Goal: Find contact information: Find contact information

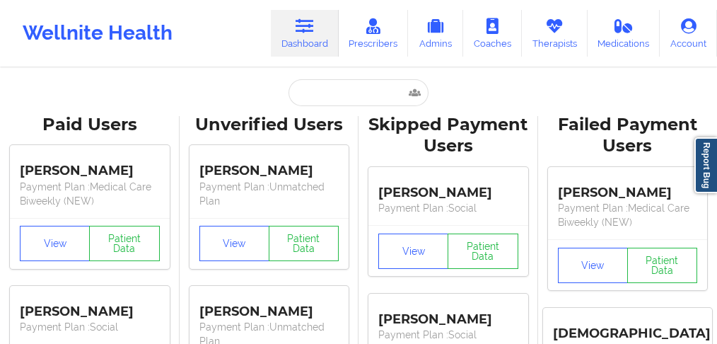
click at [330, 93] on input "text" at bounding box center [358, 92] width 140 height 27
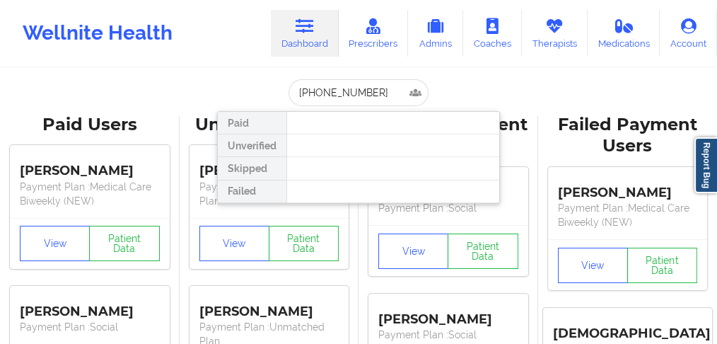
click at [299, 91] on input "[PHONE_NUMBER]" at bounding box center [358, 92] width 140 height 27
drag, startPoint x: 364, startPoint y: 93, endPoint x: 253, endPoint y: 93, distance: 111.0
click at [253, 93] on div "16145826575 Paid Unverified Skipped Failed" at bounding box center [358, 92] width 283 height 27
type input "[PERSON_NAME]"
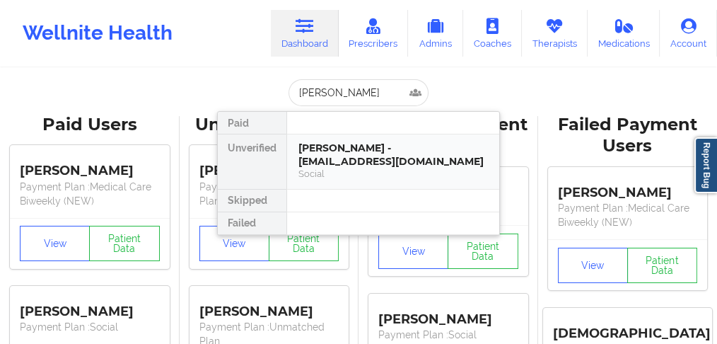
click at [335, 162] on div "[PERSON_NAME] - [EMAIL_ADDRESS][DOMAIN_NAME]" at bounding box center [392, 154] width 189 height 26
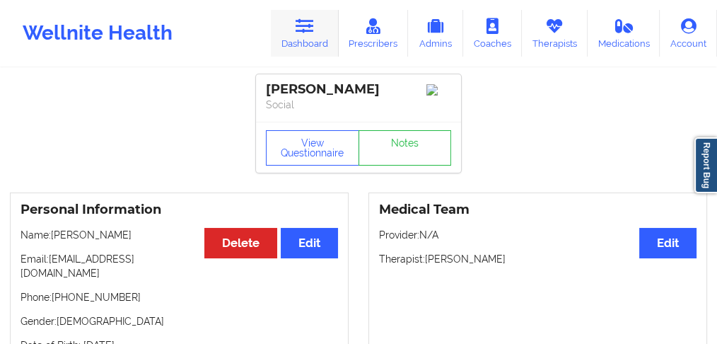
click at [300, 40] on link "Dashboard" at bounding box center [305, 33] width 68 height 47
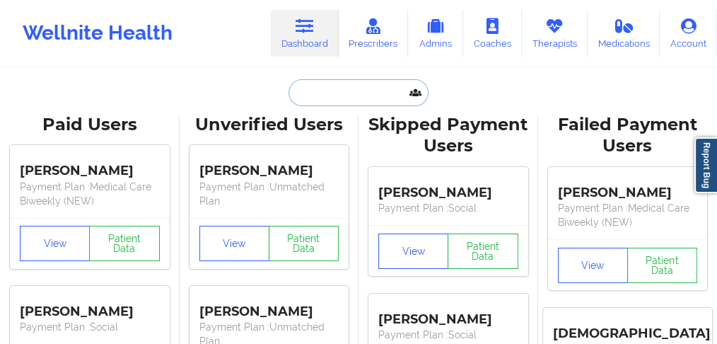
click at [328, 88] on input "text" at bounding box center [358, 92] width 140 height 27
paste input "[PERSON_NAME]"
type input "[PERSON_NAME]"
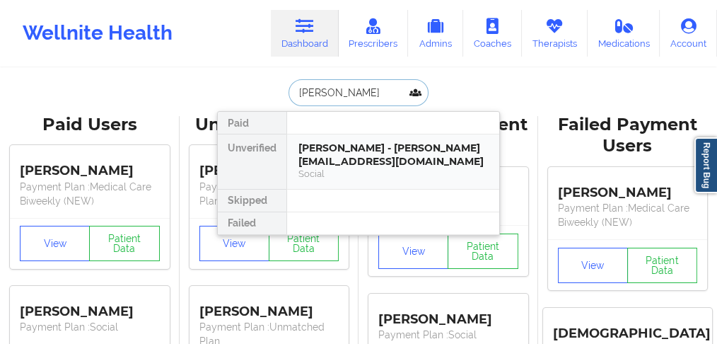
click at [334, 158] on div "[PERSON_NAME] - [PERSON_NAME][EMAIL_ADDRESS][DOMAIN_NAME]" at bounding box center [392, 154] width 189 height 26
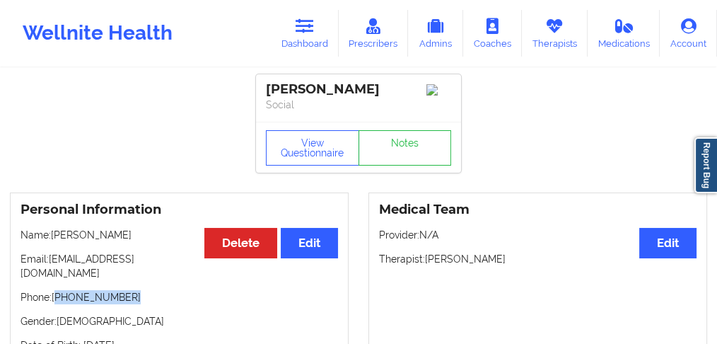
click at [58, 290] on p "Phone: [PHONE_NUMBER]" at bounding box center [179, 297] width 317 height 14
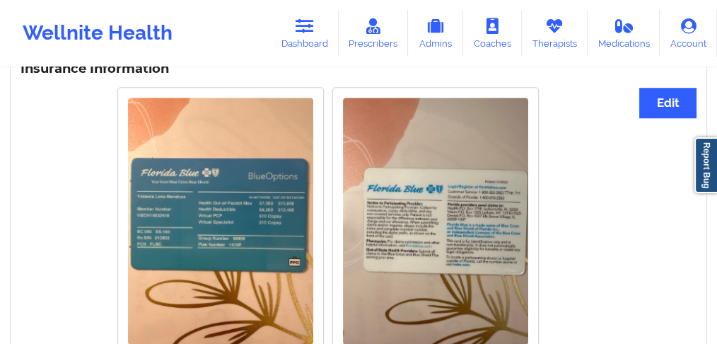
scroll to position [1319, 0]
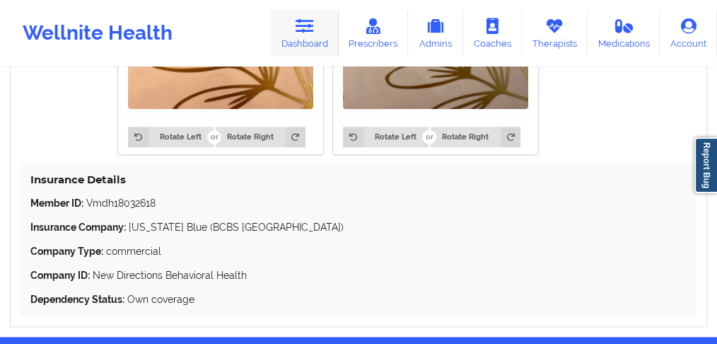
click at [309, 35] on link "Dashboard" at bounding box center [305, 33] width 68 height 47
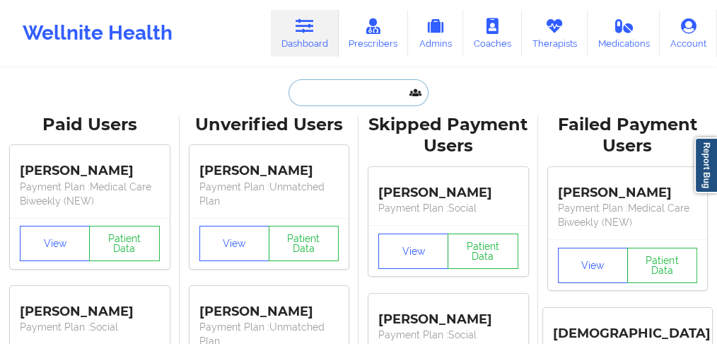
click at [324, 80] on input "text" at bounding box center [358, 92] width 140 height 27
paste input "[PERSON_NAME]"
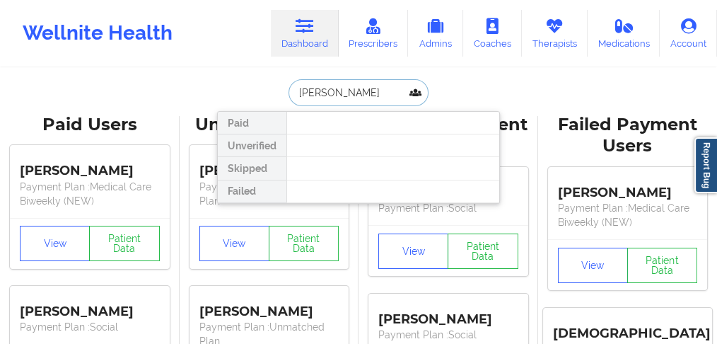
drag, startPoint x: 358, startPoint y: 89, endPoint x: 371, endPoint y: 88, distance: 13.5
click at [329, 92] on input "[PERSON_NAME]" at bounding box center [358, 92] width 140 height 27
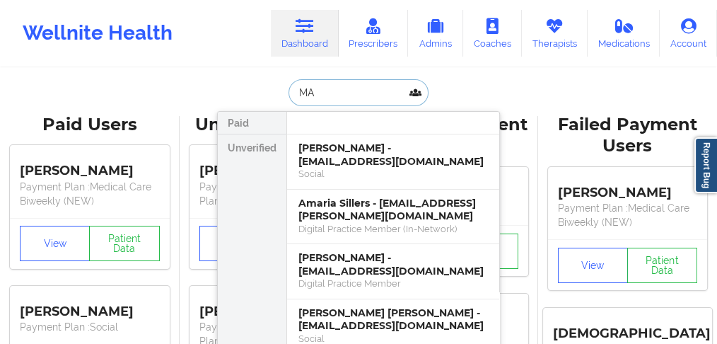
type input "M"
type input "[PERSON_NAME]"
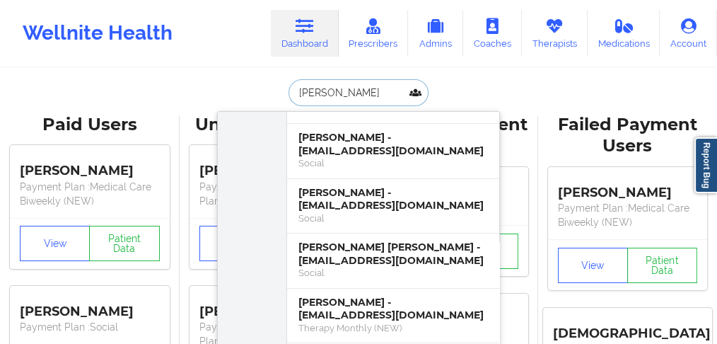
scroll to position [235, 0]
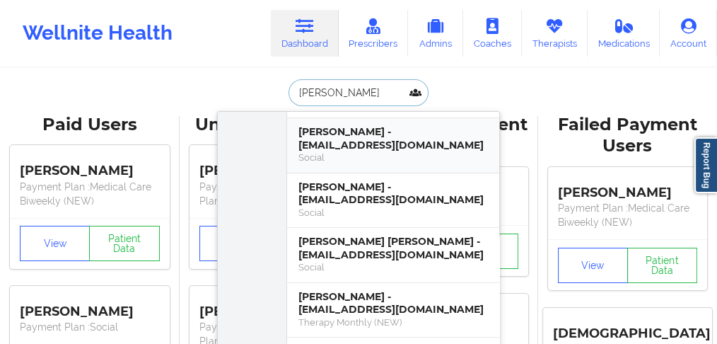
click at [340, 146] on div "[PERSON_NAME] - [EMAIL_ADDRESS][DOMAIN_NAME]" at bounding box center [392, 138] width 189 height 26
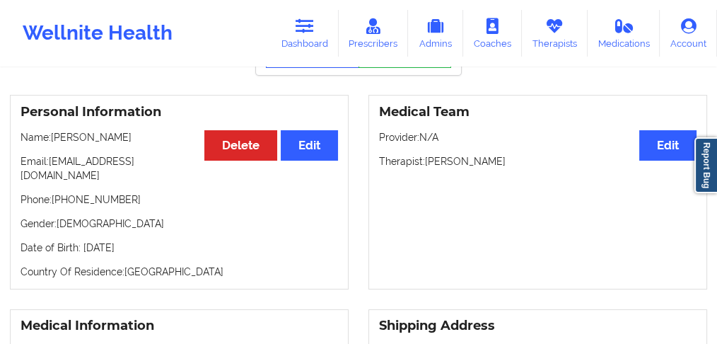
scroll to position [94, 0]
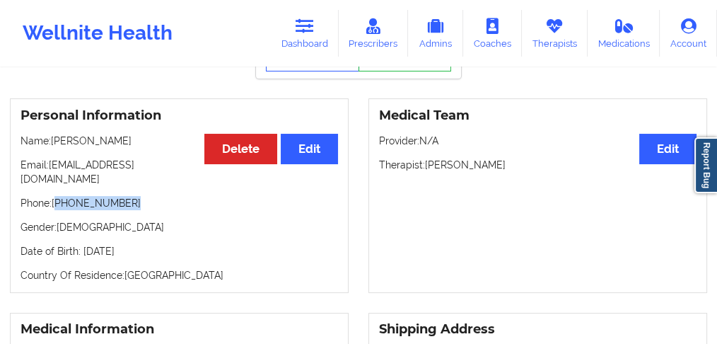
drag, startPoint x: 135, startPoint y: 194, endPoint x: 57, endPoint y: 193, distance: 77.8
click at [57, 196] on p "Phone: [PHONE_NUMBER]" at bounding box center [179, 203] width 317 height 14
copy p "[PHONE_NUMBER]"
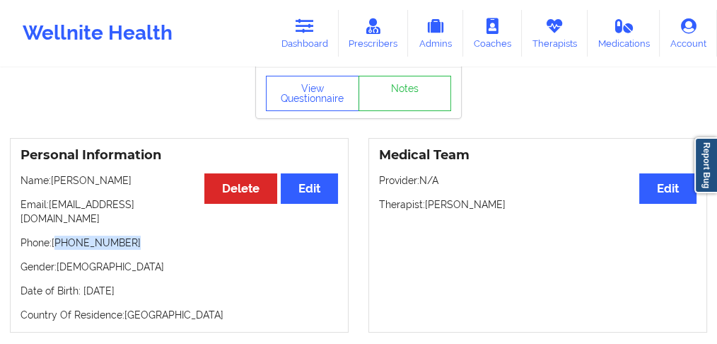
scroll to position [0, 0]
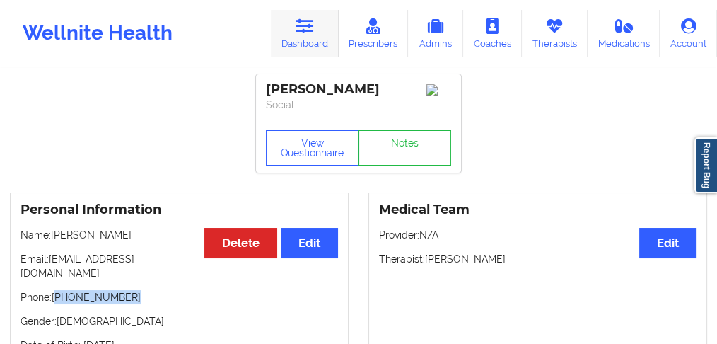
click at [317, 38] on link "Dashboard" at bounding box center [305, 33] width 68 height 47
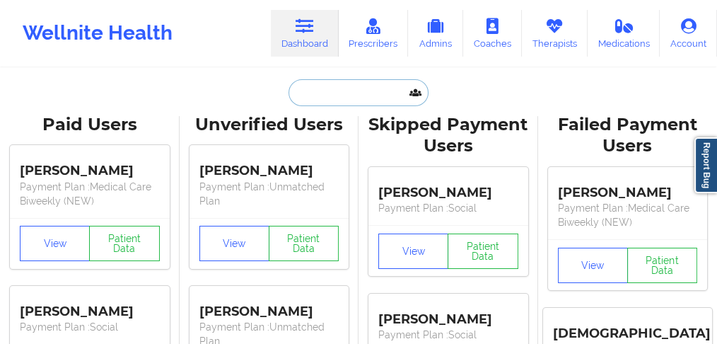
click at [330, 93] on input "text" at bounding box center [358, 92] width 140 height 27
paste input "[PERSON_NAME]"
type input "[PERSON_NAME]"
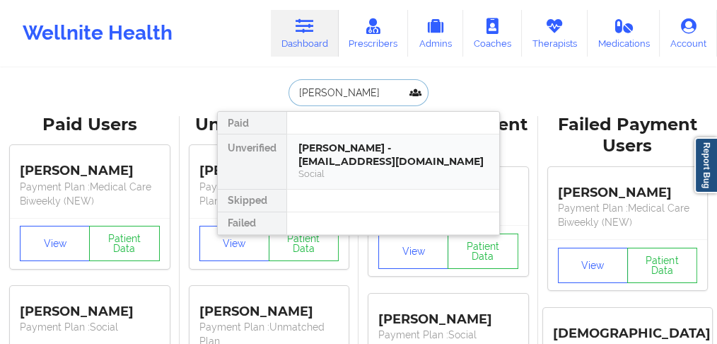
click at [325, 158] on div "[PERSON_NAME] - [EMAIL_ADDRESS][DOMAIN_NAME]" at bounding box center [392, 154] width 189 height 26
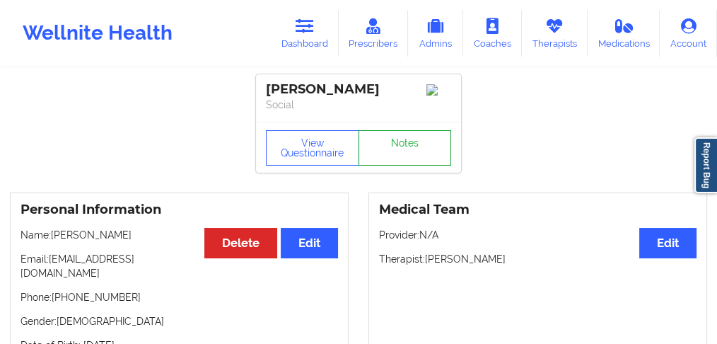
click at [433, 144] on link "Notes" at bounding box center [404, 147] width 93 height 35
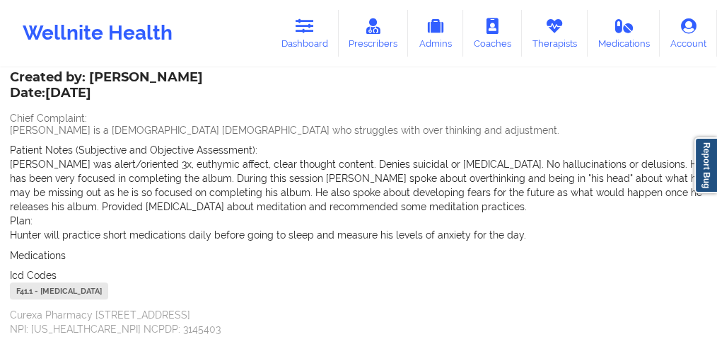
scroll to position [514, 0]
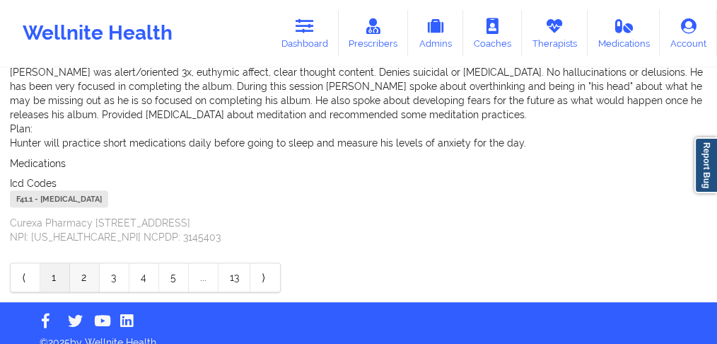
click at [80, 263] on link "2" at bounding box center [85, 277] width 30 height 28
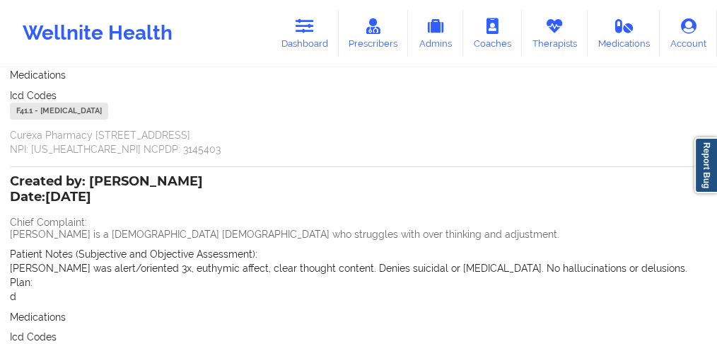
scroll to position [283, 0]
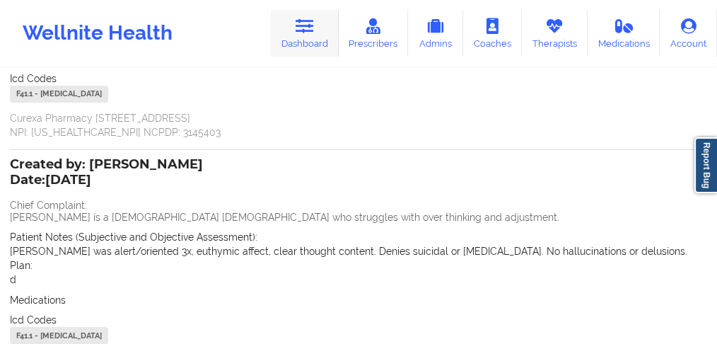
drag, startPoint x: 309, startPoint y: 35, endPoint x: 311, endPoint y: 42, distance: 7.4
click at [308, 35] on link "Dashboard" at bounding box center [305, 33] width 68 height 47
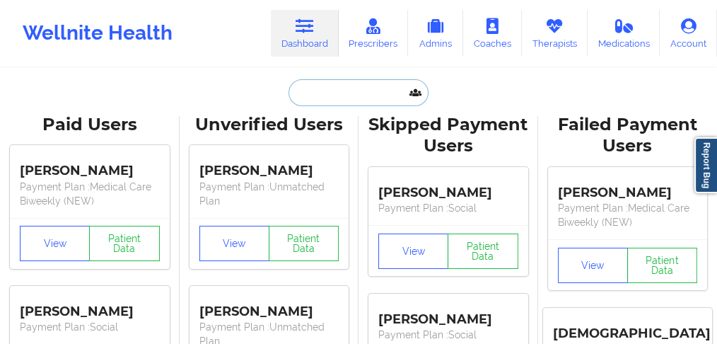
click at [317, 102] on input "text" at bounding box center [358, 92] width 140 height 27
paste input "[PERSON_NAME] [PERSON_NAME]"
type input "[PERSON_NAME] [PERSON_NAME]"
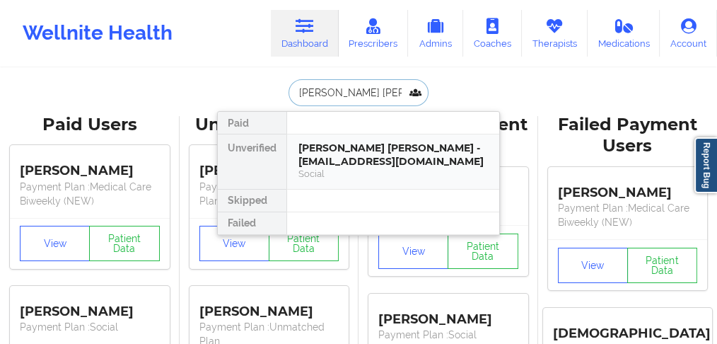
click at [320, 158] on div "[PERSON_NAME] [PERSON_NAME] - [EMAIL_ADDRESS][DOMAIN_NAME]" at bounding box center [392, 154] width 189 height 26
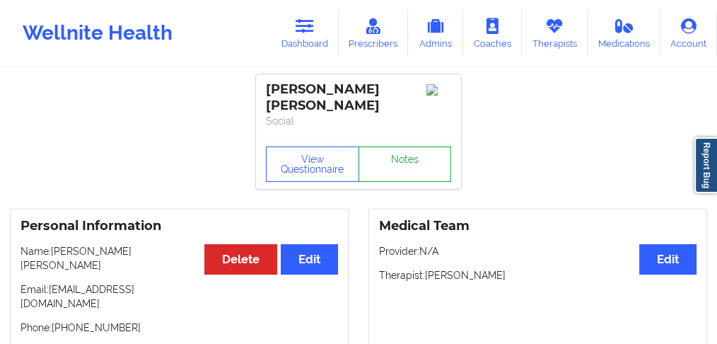
click at [393, 154] on link "Notes" at bounding box center [404, 163] width 93 height 35
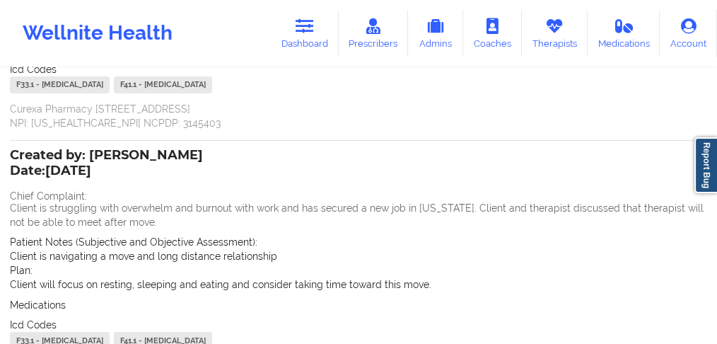
scroll to position [424, 0]
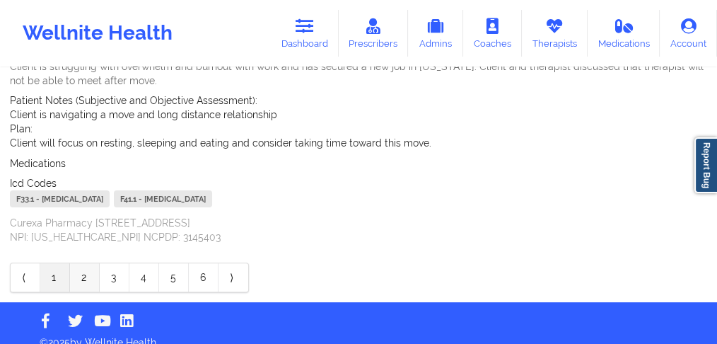
click at [78, 263] on link "2" at bounding box center [85, 277] width 30 height 28
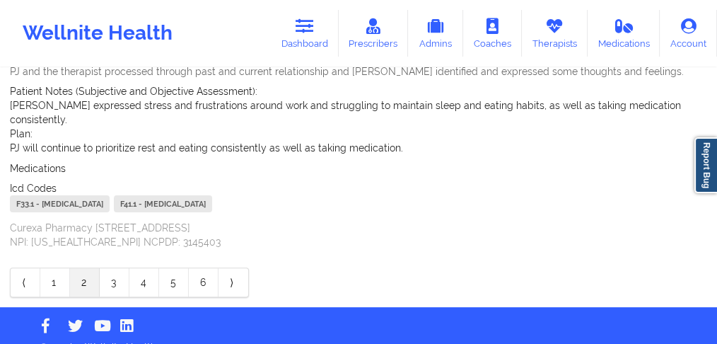
click at [85, 268] on link "2" at bounding box center [85, 282] width 30 height 28
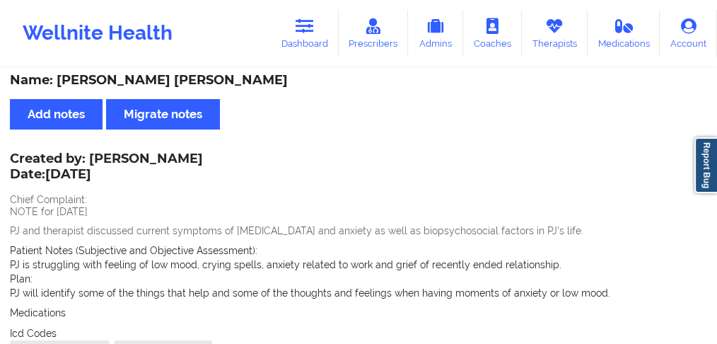
scroll to position [0, 0]
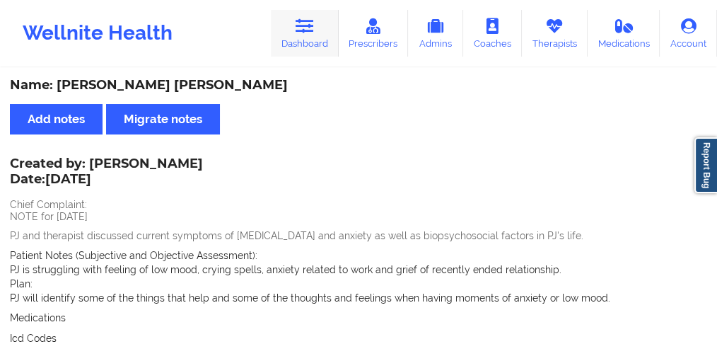
click at [314, 45] on link "Dashboard" at bounding box center [305, 33] width 68 height 47
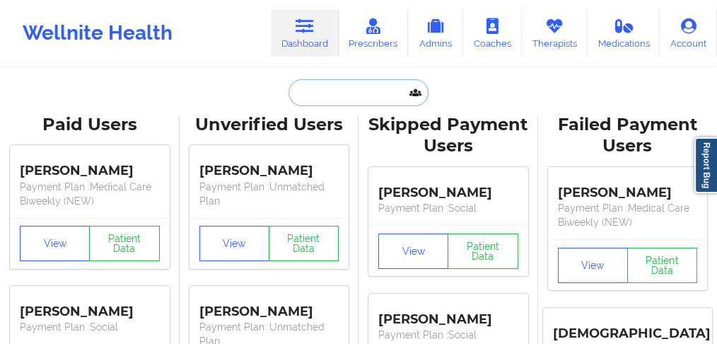
click at [321, 97] on input "text" at bounding box center [358, 92] width 140 height 27
paste input "[DEMOGRAPHIC_DATA][PERSON_NAME]"
type input "[DEMOGRAPHIC_DATA][PERSON_NAME]"
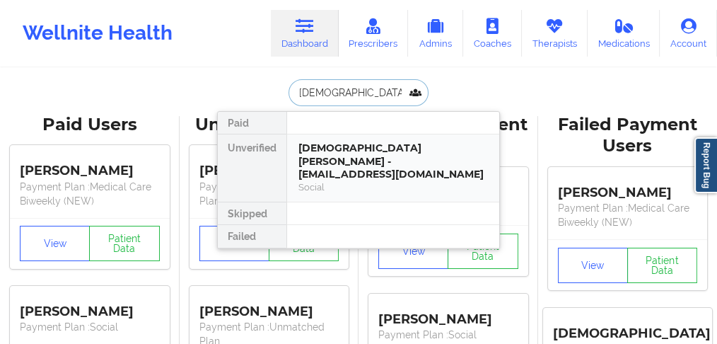
click at [334, 154] on div "[DEMOGRAPHIC_DATA] [PERSON_NAME] - [EMAIL_ADDRESS][DOMAIN_NAME]" at bounding box center [392, 161] width 189 height 40
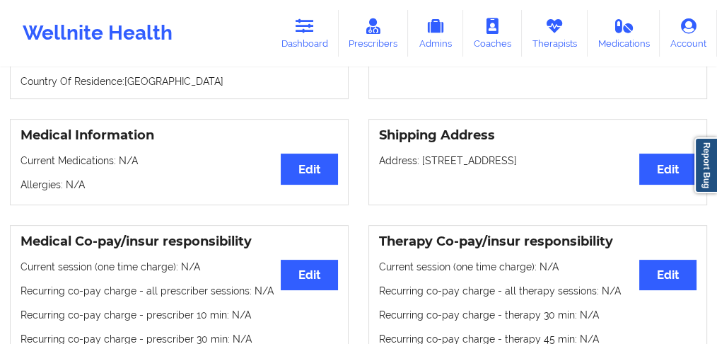
scroll to position [283, 0]
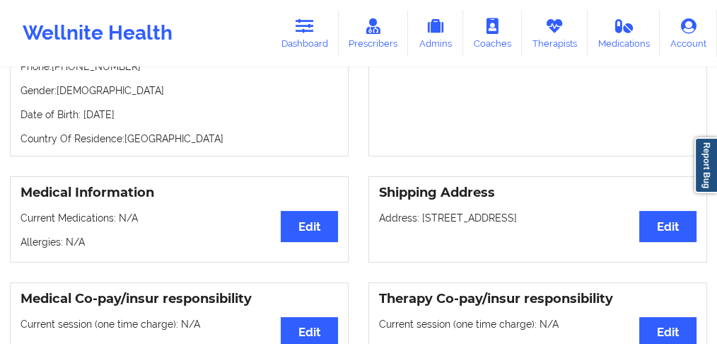
click at [151, 176] on div "Medical Information Edit Current Medications: N/A [MEDICAL_DATA]: N/A" at bounding box center [179, 219] width 339 height 86
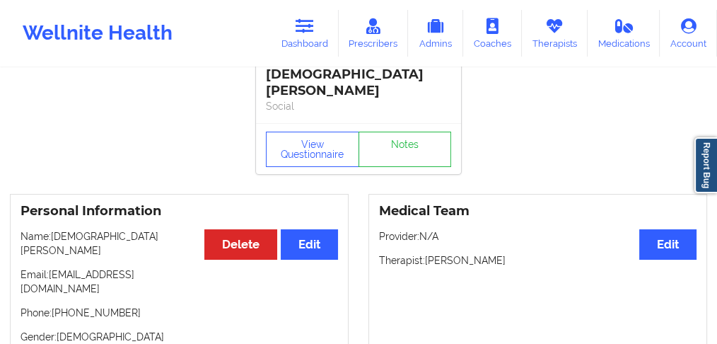
scroll to position [94, 0]
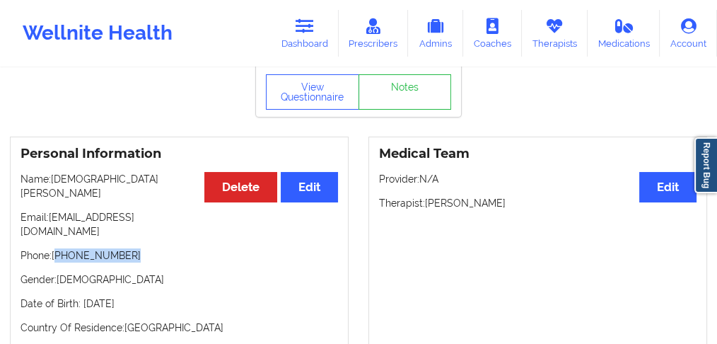
drag, startPoint x: 132, startPoint y: 194, endPoint x: 58, endPoint y: 197, distance: 73.6
click at [58, 248] on p "Phone: [PHONE_NUMBER]" at bounding box center [179, 255] width 317 height 14
copy p "[PHONE_NUMBER]"
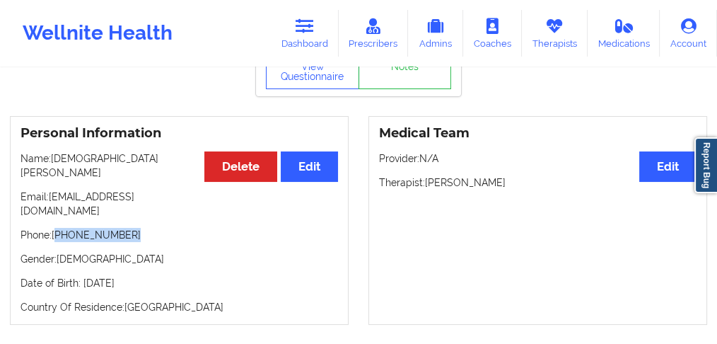
scroll to position [0, 0]
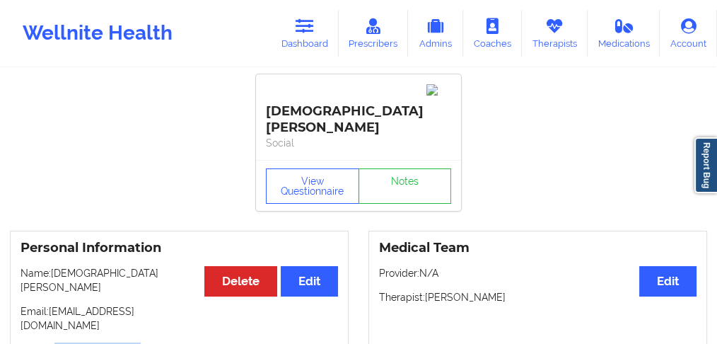
click at [125, 342] on p "Phone: [PHONE_NUMBER]" at bounding box center [179, 349] width 317 height 14
click at [96, 296] on div "Personal Information Edit Delete Name: [DEMOGRAPHIC_DATA][PERSON_NAME] Email: […" at bounding box center [179, 334] width 339 height 209
drag, startPoint x: 143, startPoint y: 290, endPoint x: 57, endPoint y: 283, distance: 85.8
click at [57, 342] on p "Phone: [PHONE_NUMBER]" at bounding box center [179, 349] width 317 height 14
copy p "[PHONE_NUMBER]"
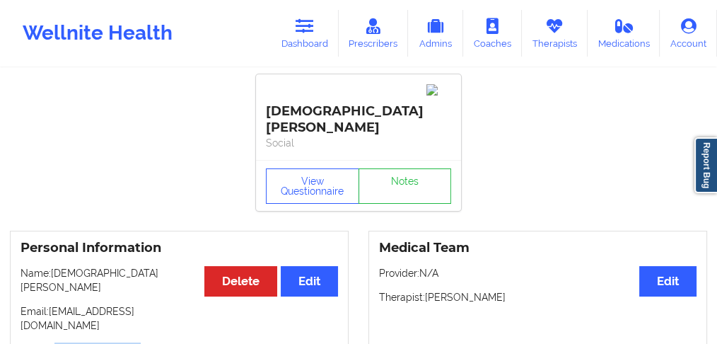
click at [102, 342] on p "Phone: [PHONE_NUMBER]" at bounding box center [179, 349] width 317 height 14
drag, startPoint x: 153, startPoint y: 290, endPoint x: 58, endPoint y: 286, distance: 95.5
click at [58, 342] on p "Phone: [PHONE_NUMBER]" at bounding box center [179, 349] width 317 height 14
copy p "[PHONE_NUMBER]"
click at [298, 39] on link "Dashboard" at bounding box center [305, 33] width 68 height 47
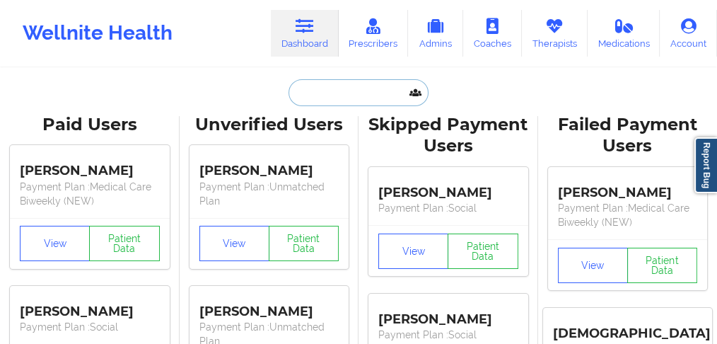
click at [321, 93] on input "text" at bounding box center [358, 92] width 140 height 27
paste input "[PERSON_NAME]"
type input "[PERSON_NAME]"
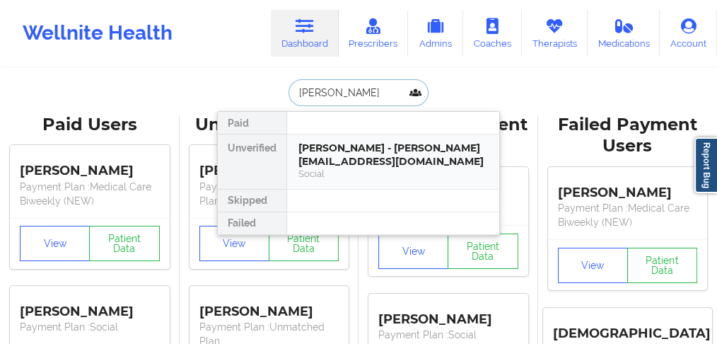
click at [309, 154] on div "[PERSON_NAME] - [PERSON_NAME][EMAIL_ADDRESS][DOMAIN_NAME]" at bounding box center [392, 154] width 189 height 26
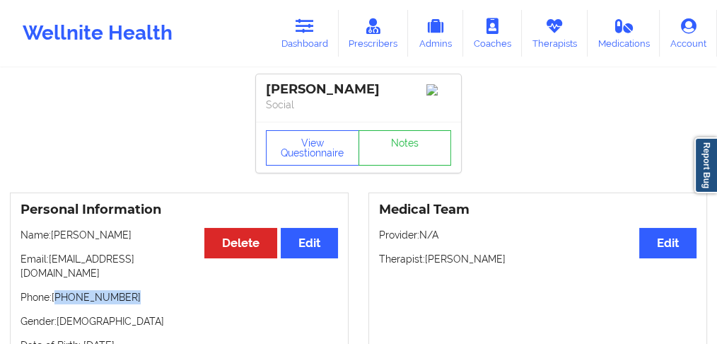
drag, startPoint x: 127, startPoint y: 287, endPoint x: 59, endPoint y: 287, distance: 68.6
click at [59, 290] on p "Phone: [PHONE_NUMBER]" at bounding box center [179, 297] width 317 height 14
copy p "[PHONE_NUMBER]"
click at [314, 30] on icon at bounding box center [305, 26] width 18 height 16
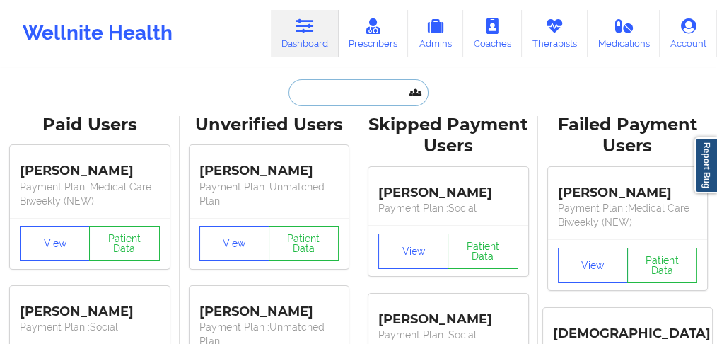
click at [304, 93] on input "text" at bounding box center [358, 92] width 140 height 27
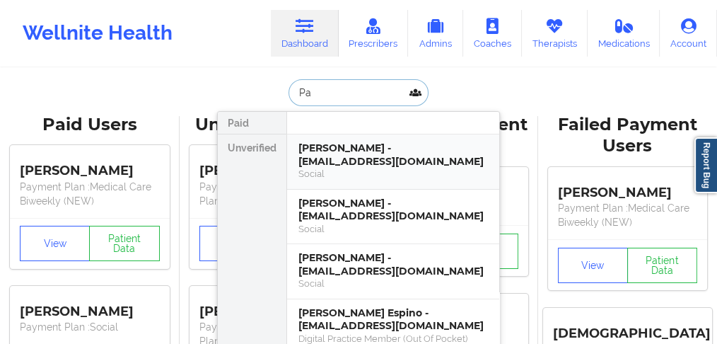
type input "P"
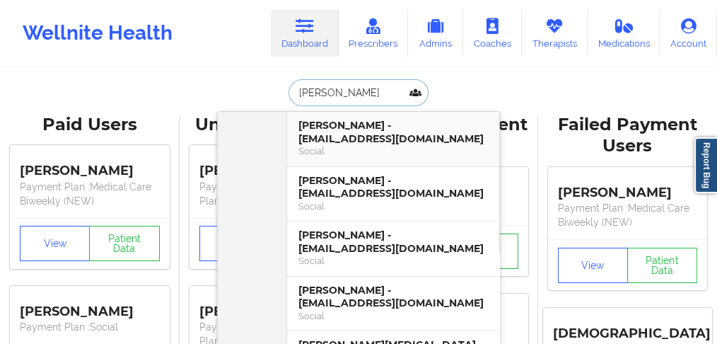
scroll to position [235, 0]
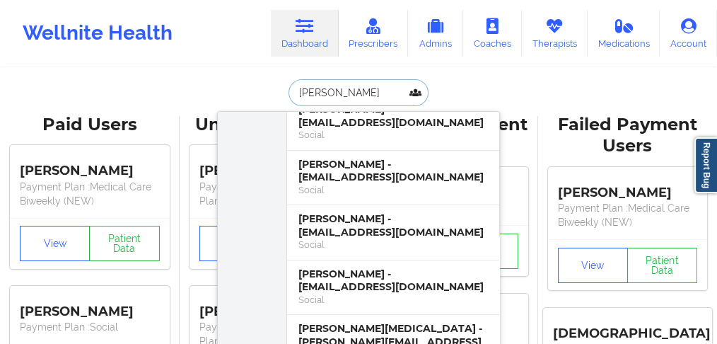
click at [297, 92] on input "[PERSON_NAME]" at bounding box center [358, 92] width 140 height 27
click at [295, 92] on input "[PERSON_NAME]" at bounding box center [358, 92] width 140 height 27
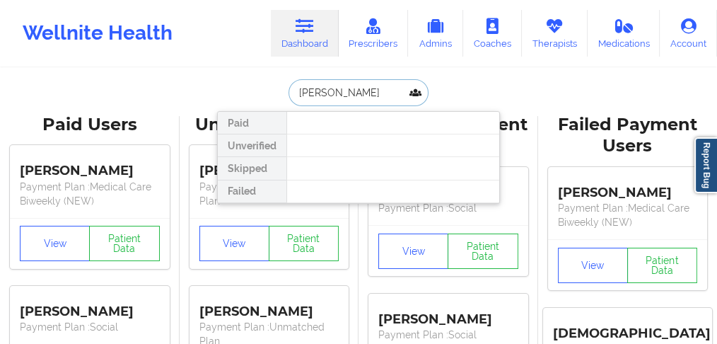
drag, startPoint x: 322, startPoint y: 91, endPoint x: 422, endPoint y: 91, distance: 99.7
click at [422, 91] on input "[PERSON_NAME]" at bounding box center [358, 92] width 140 height 27
type input "[PERSON_NAME]"
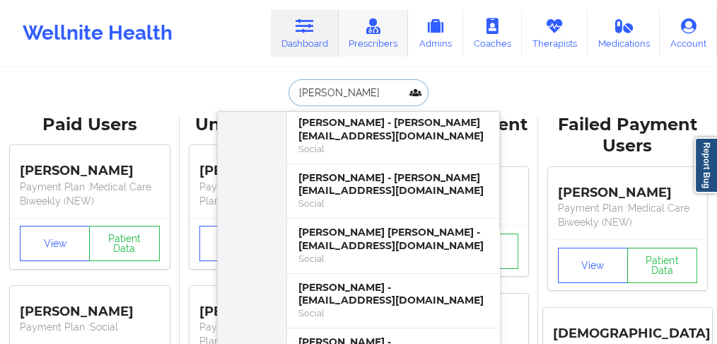
scroll to position [424, 0]
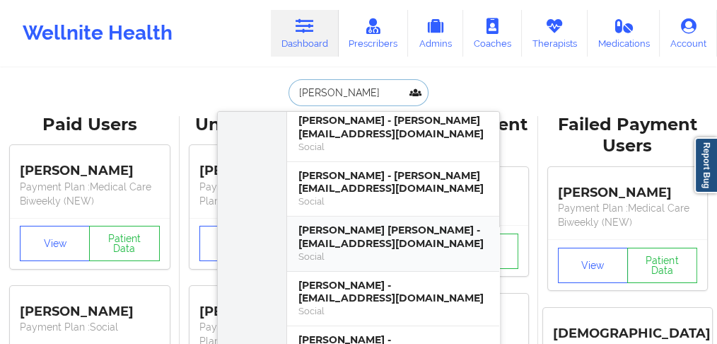
click at [351, 223] on div "[PERSON_NAME] [PERSON_NAME] - [EMAIL_ADDRESS][DOMAIN_NAME]" at bounding box center [392, 236] width 189 height 26
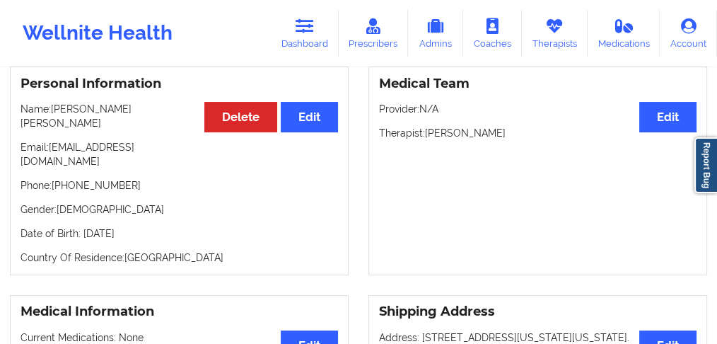
scroll to position [94, 0]
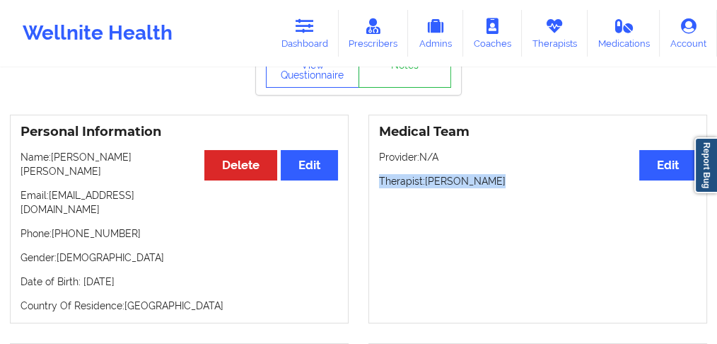
drag, startPoint x: 496, startPoint y: 171, endPoint x: 605, endPoint y: 167, distance: 109.0
click at [379, 174] on p "Therapist: [PERSON_NAME]" at bounding box center [537, 181] width 317 height 14
copy p "Therapist: [PERSON_NAME]"
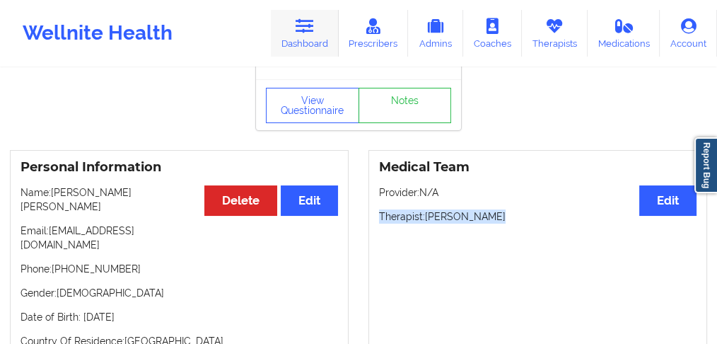
scroll to position [0, 0]
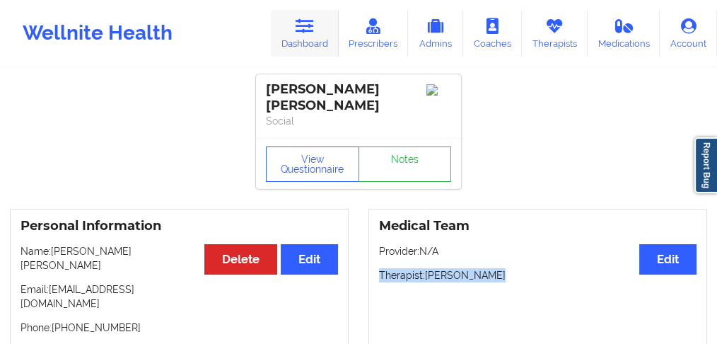
click at [315, 37] on link "Dashboard" at bounding box center [305, 33] width 68 height 47
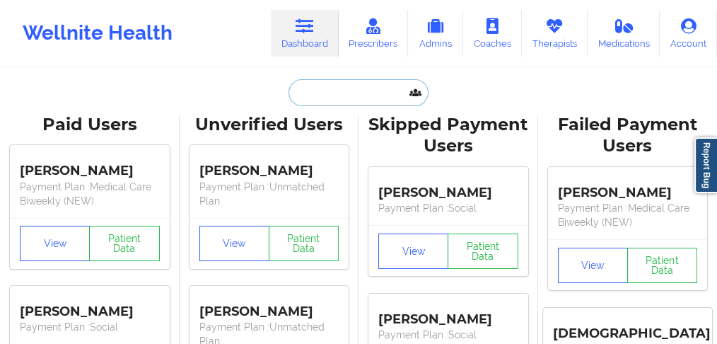
click at [312, 95] on input "text" at bounding box center [358, 92] width 140 height 27
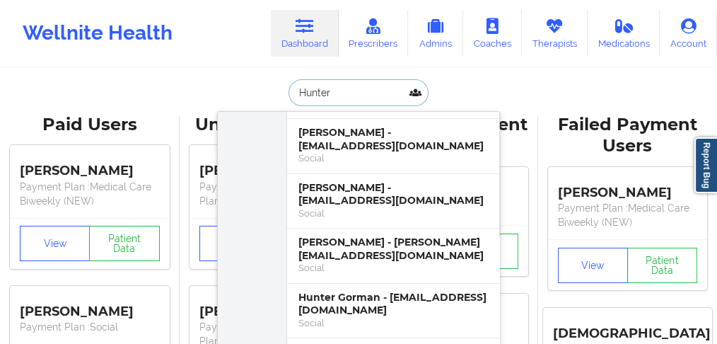
scroll to position [235, 0]
drag, startPoint x: 335, startPoint y: 97, endPoint x: 226, endPoint y: 94, distance: 108.9
click at [226, 94] on div "Hunter Paid Unverified [US_STATE] Blue HMO - [EMAIL_ADDRESS][DOMAIN_NAME] Socia…" at bounding box center [358, 92] width 283 height 27
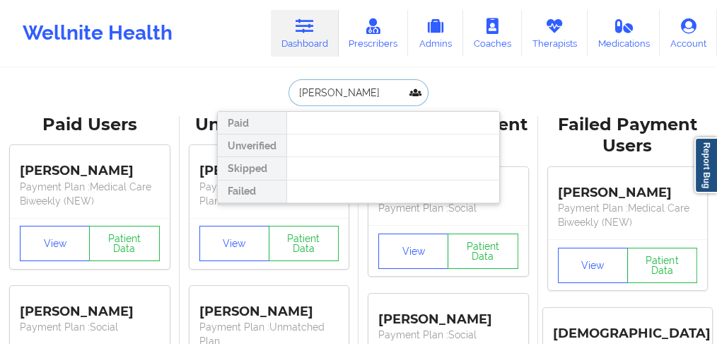
scroll to position [0, 0]
click at [325, 90] on input "[PERSON_NAME]" at bounding box center [358, 92] width 140 height 27
drag, startPoint x: 325, startPoint y: 91, endPoint x: 247, endPoint y: 88, distance: 77.1
click at [247, 88] on div "[PERSON_NAME] Paid Unverified Skipped Failed" at bounding box center [358, 92] width 283 height 27
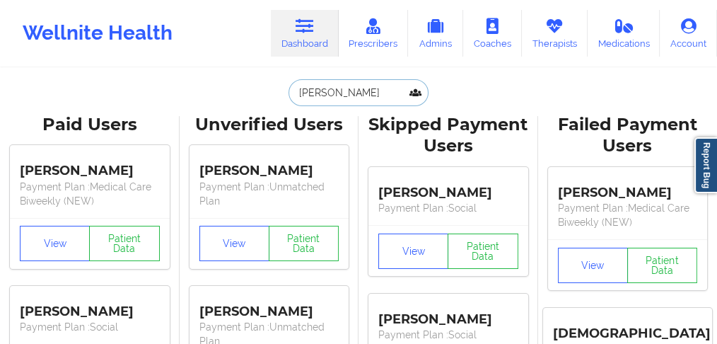
type input "Hunter"
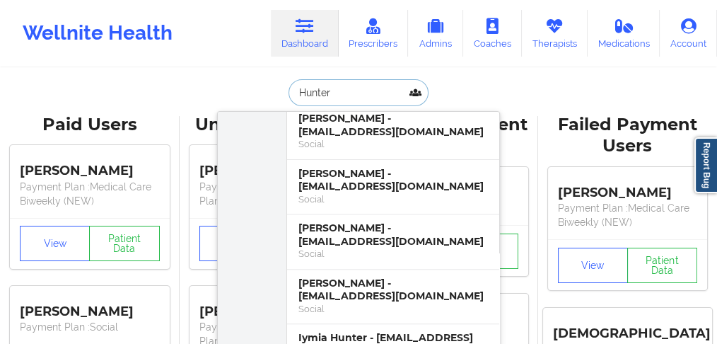
scroll to position [612, 0]
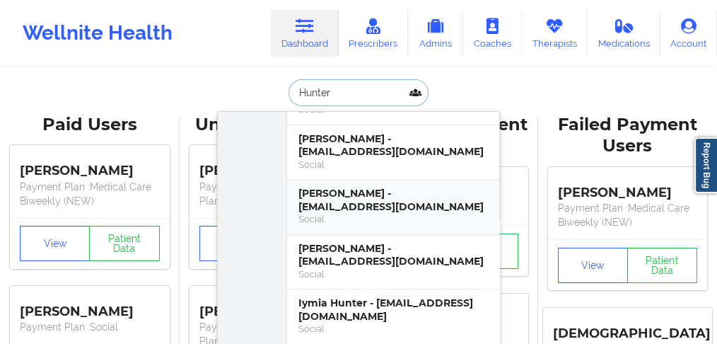
click at [336, 213] on div "Social" at bounding box center [392, 219] width 189 height 12
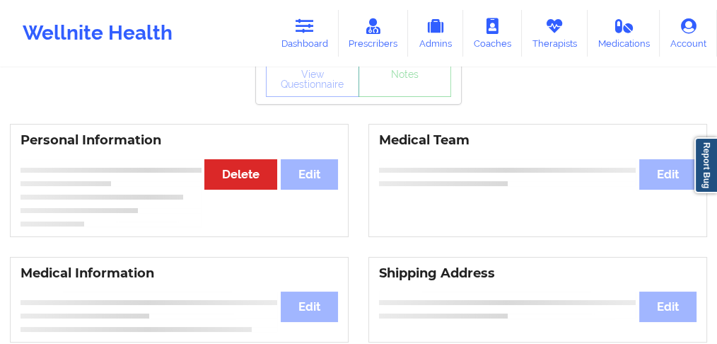
scroll to position [94, 0]
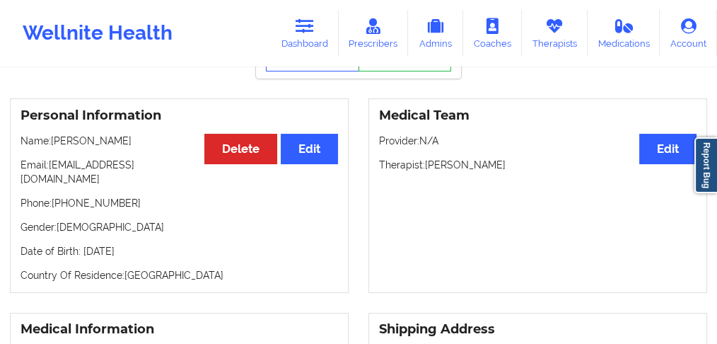
drag, startPoint x: 515, startPoint y: 168, endPoint x: 428, endPoint y: 172, distance: 87.0
click at [428, 172] on p "Therapist: [PERSON_NAME]" at bounding box center [537, 165] width 317 height 14
copy p "[PERSON_NAME]"
